Goal: Information Seeking & Learning: Learn about a topic

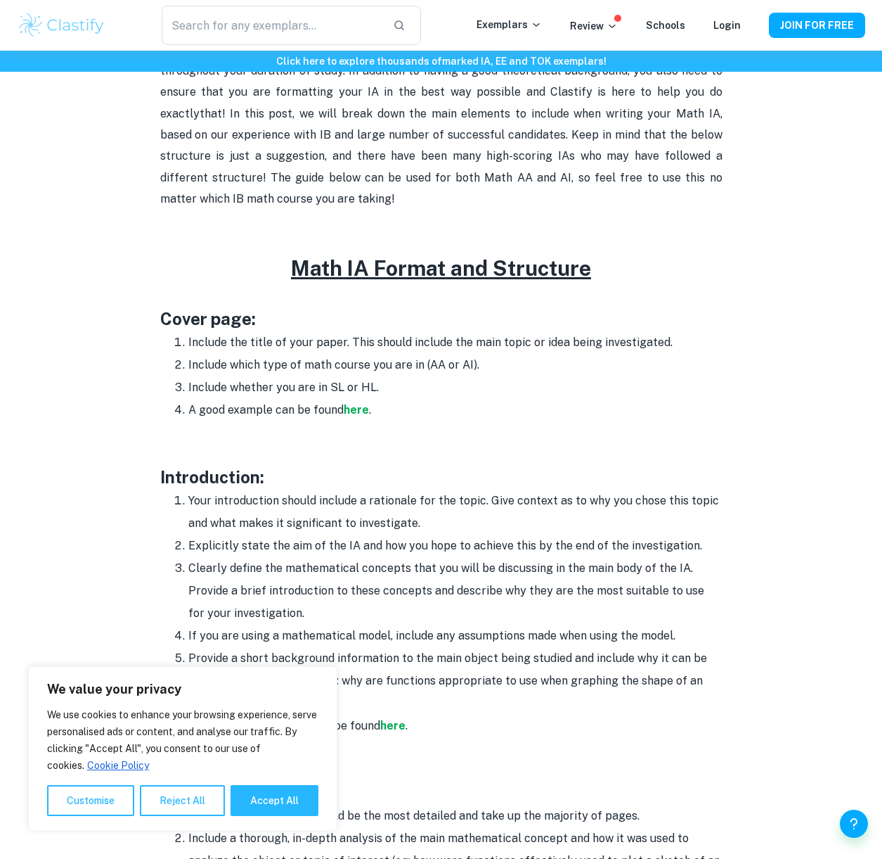
scroll to position [563, 0]
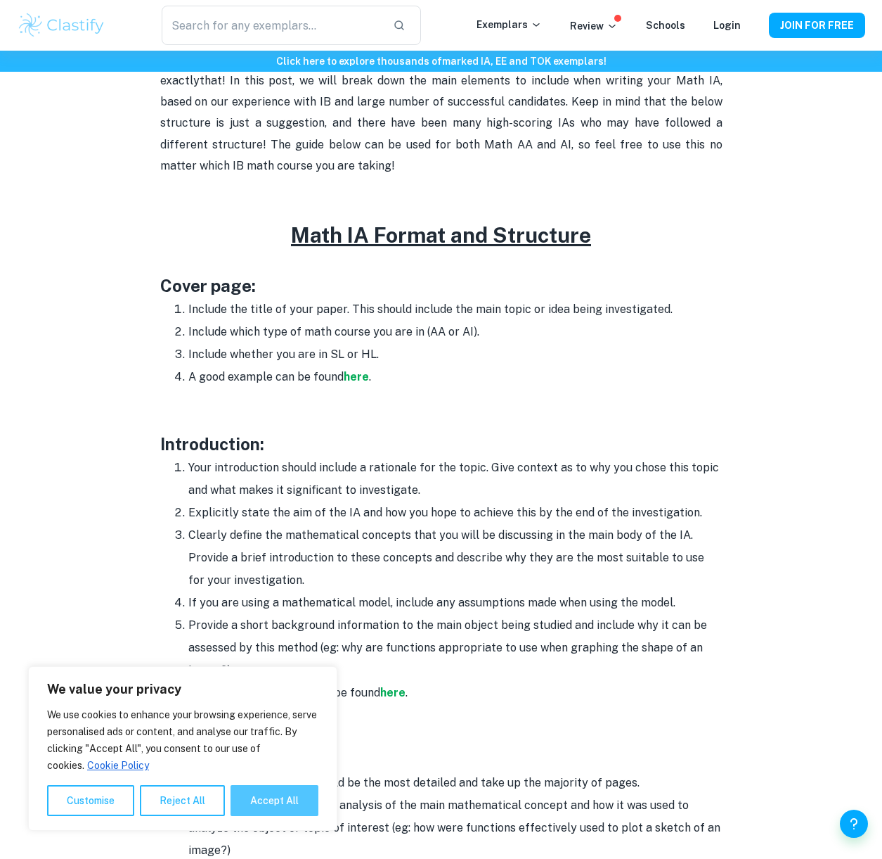
click at [269, 800] on button "Accept All" at bounding box center [275, 800] width 88 height 31
checkbox input "true"
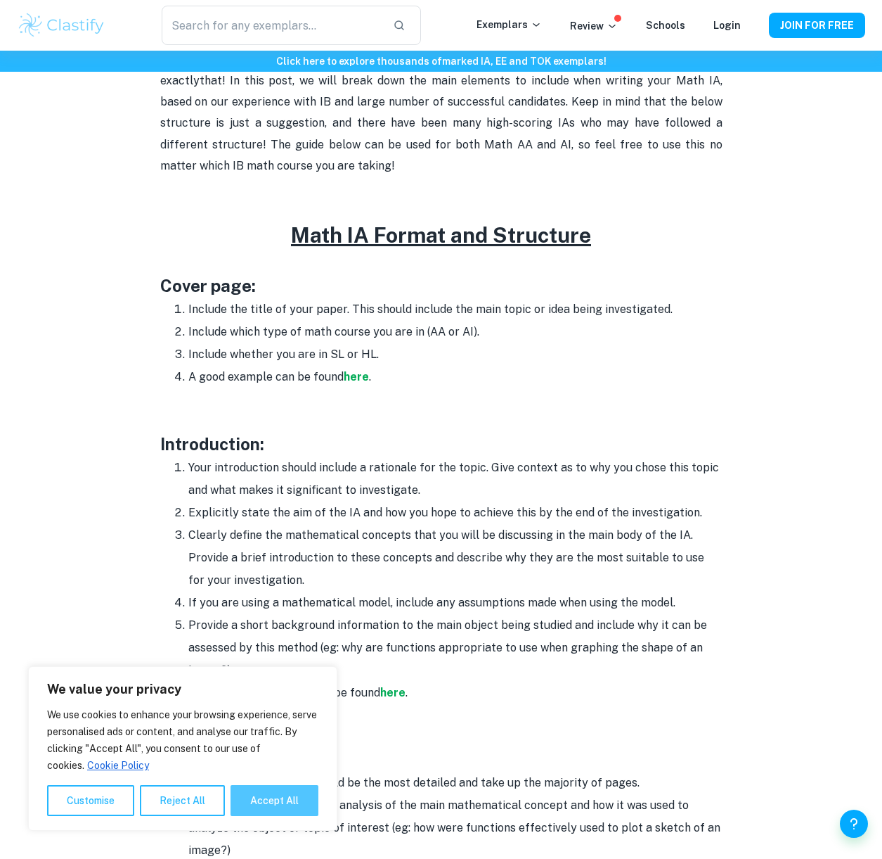
checkbox input "true"
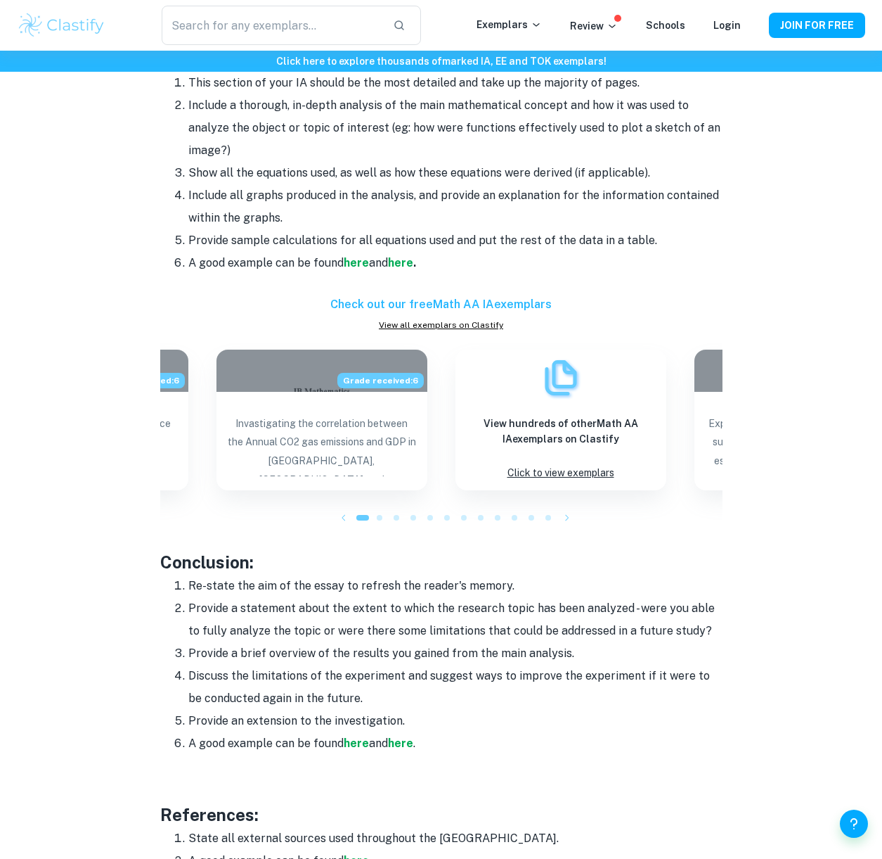
scroll to position [1266, 0]
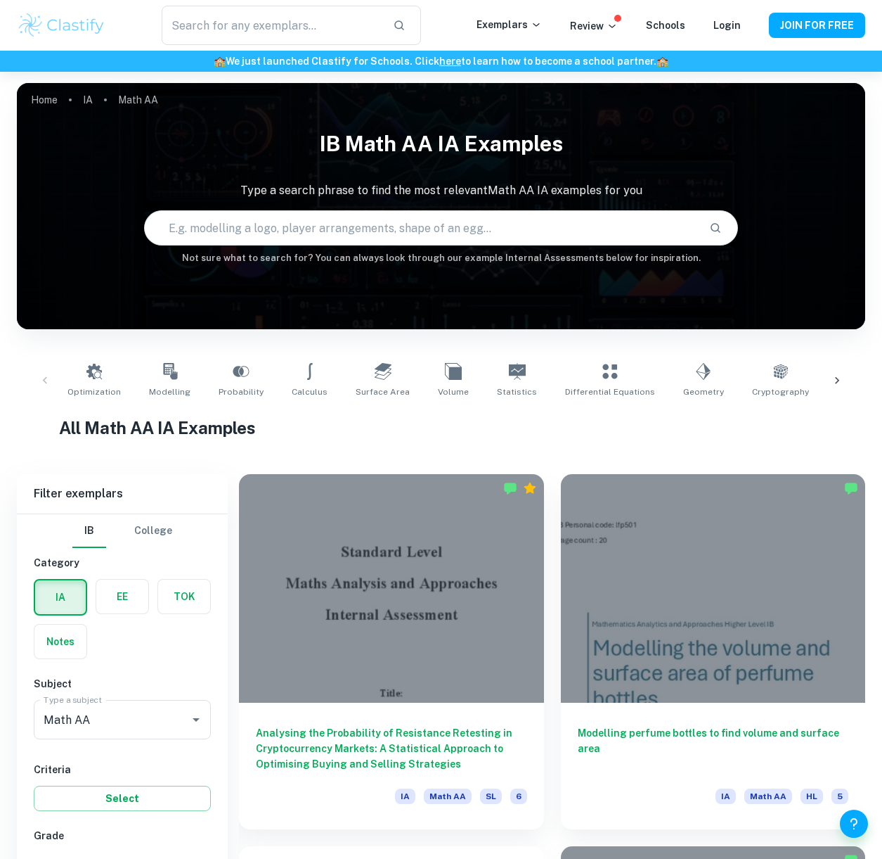
scroll to position [352, 0]
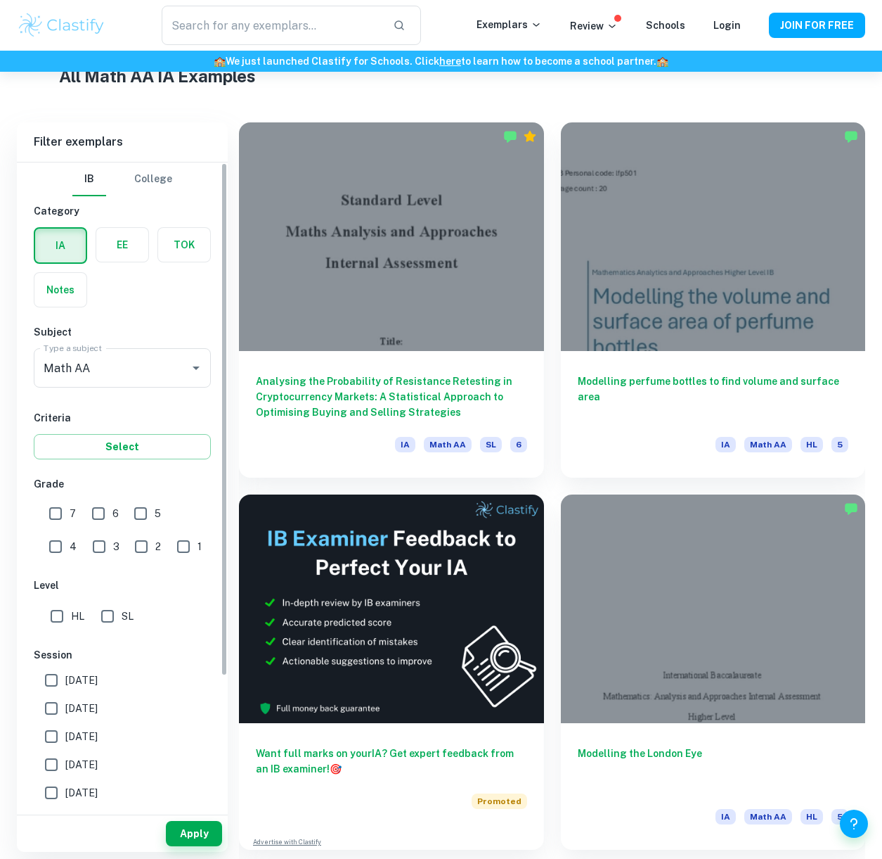
click at [52, 511] on input "7" at bounding box center [55, 513] width 28 height 28
checkbox input "true"
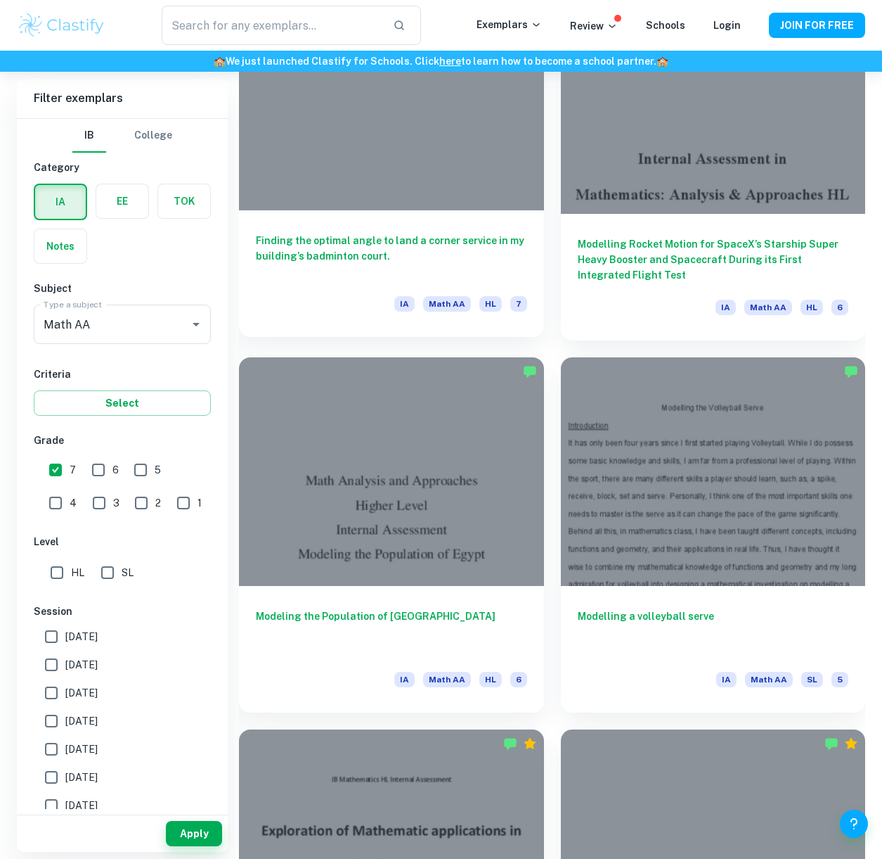
scroll to position [5273, 0]
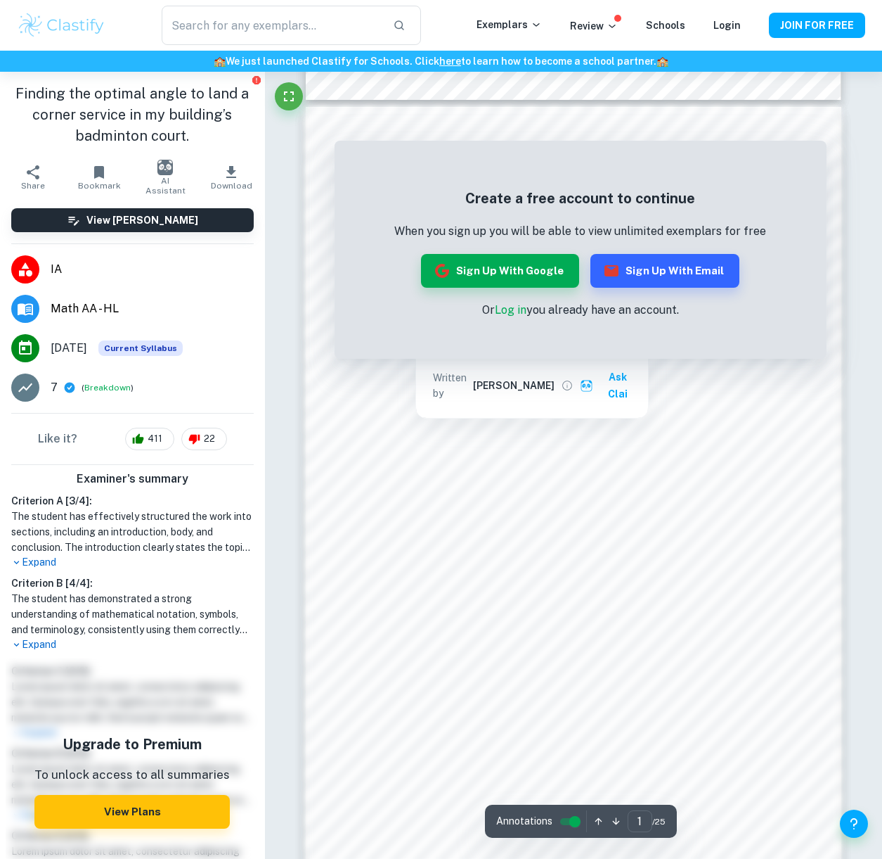
scroll to position [847, 0]
